Goal: Find specific page/section: Find specific page/section

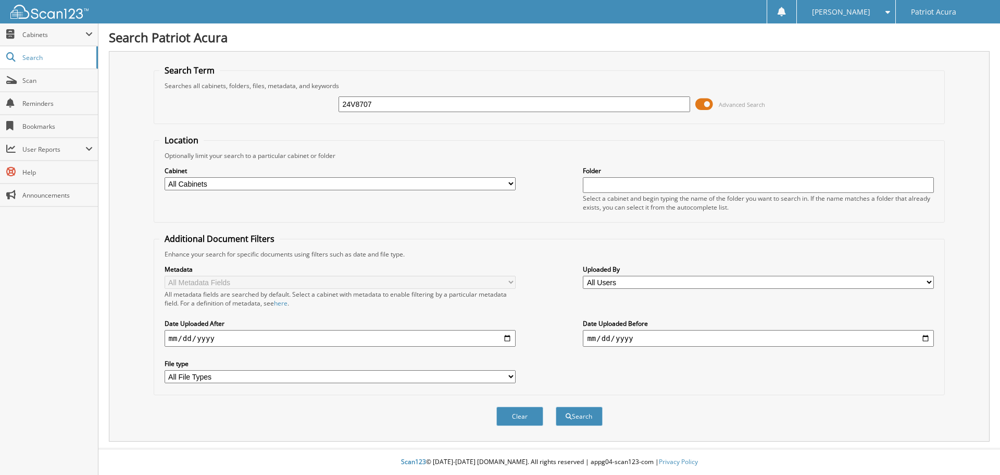
type input "24V8707"
click at [556, 406] on button "Search" at bounding box center [579, 415] width 47 height 19
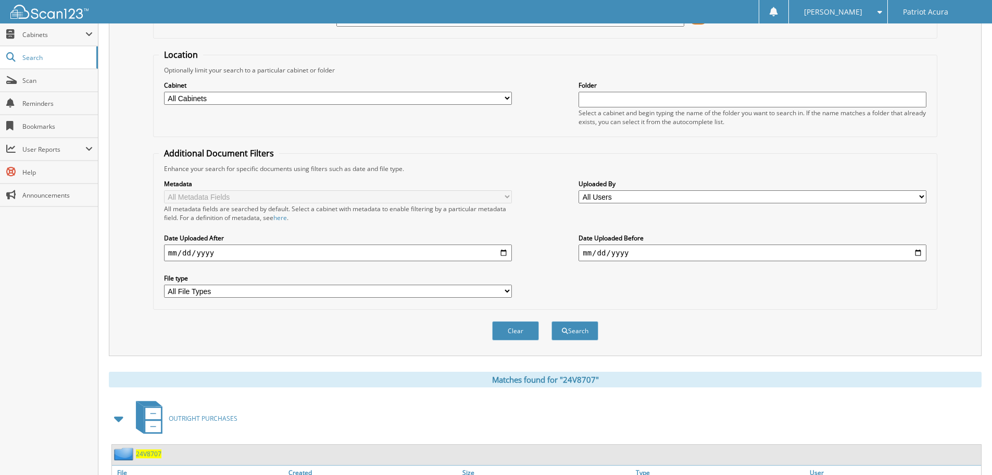
scroll to position [148, 0]
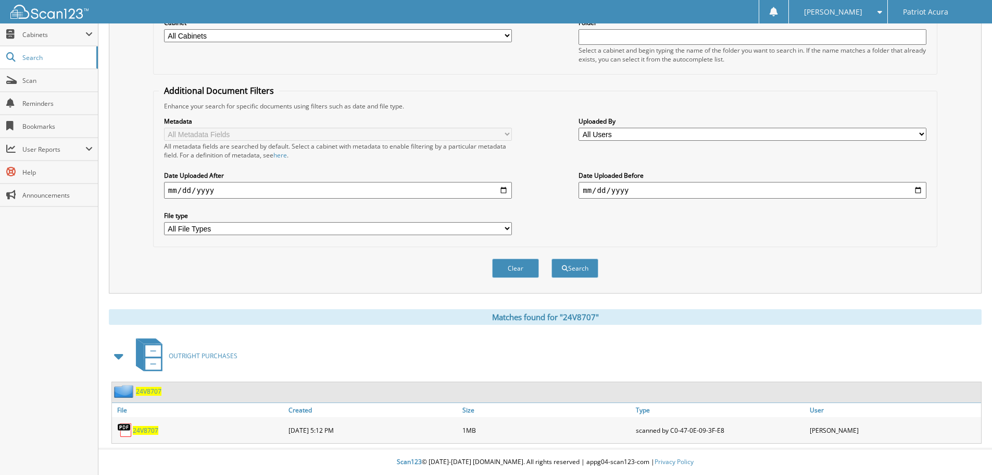
click at [145, 431] on span "24V8707" at bounding box center [146, 430] width 26 height 9
click at [153, 429] on span "24V8707" at bounding box center [146, 430] width 26 height 9
